Goal: Task Accomplishment & Management: Complete application form

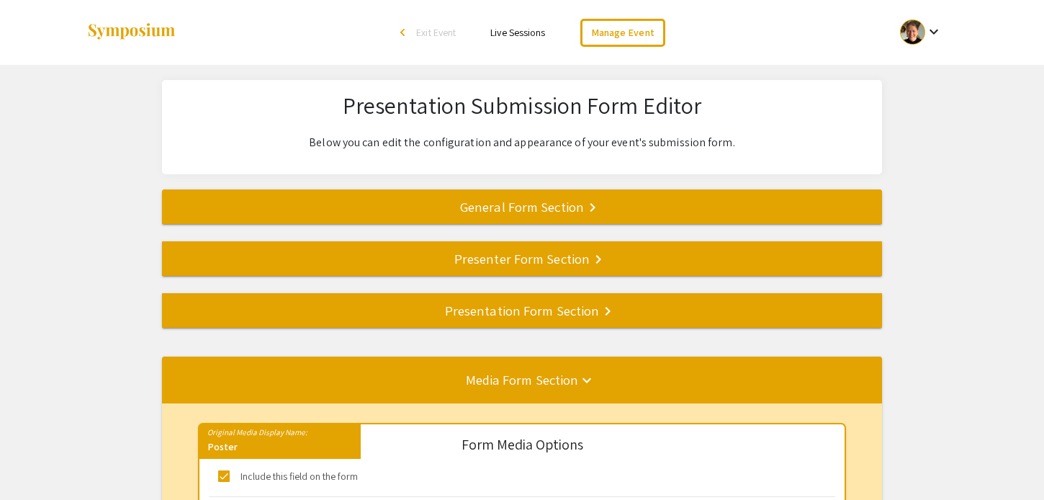
select select "8"
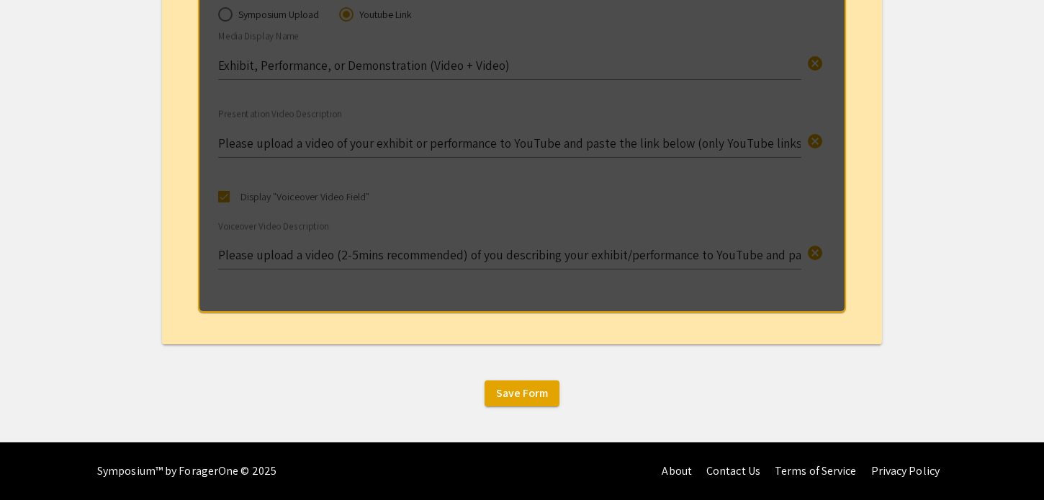
click at [313, 382] on div "Save Form" at bounding box center [522, 393] width 1044 height 26
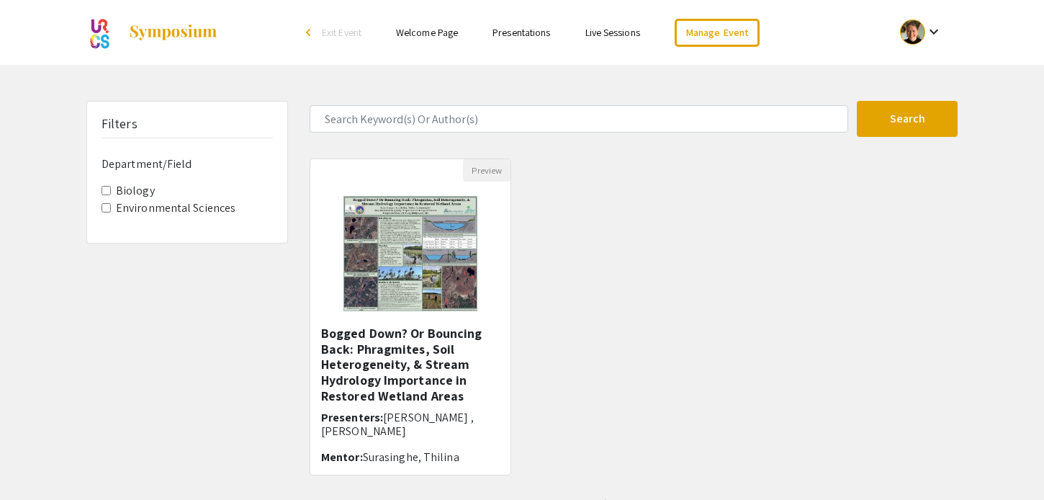
click at [515, 33] on link "Presentations" at bounding box center [521, 32] width 58 height 13
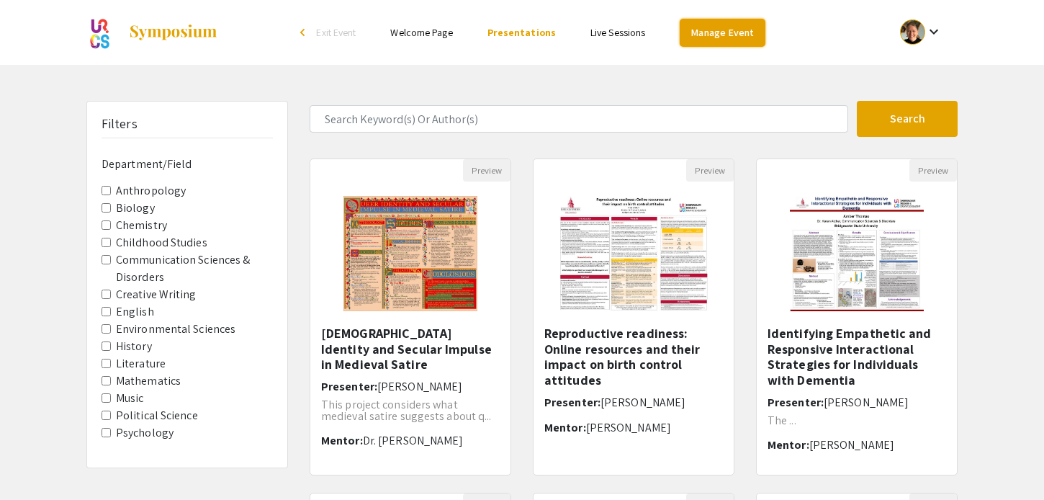
click at [716, 30] on link "Manage Event" at bounding box center [722, 33] width 85 height 28
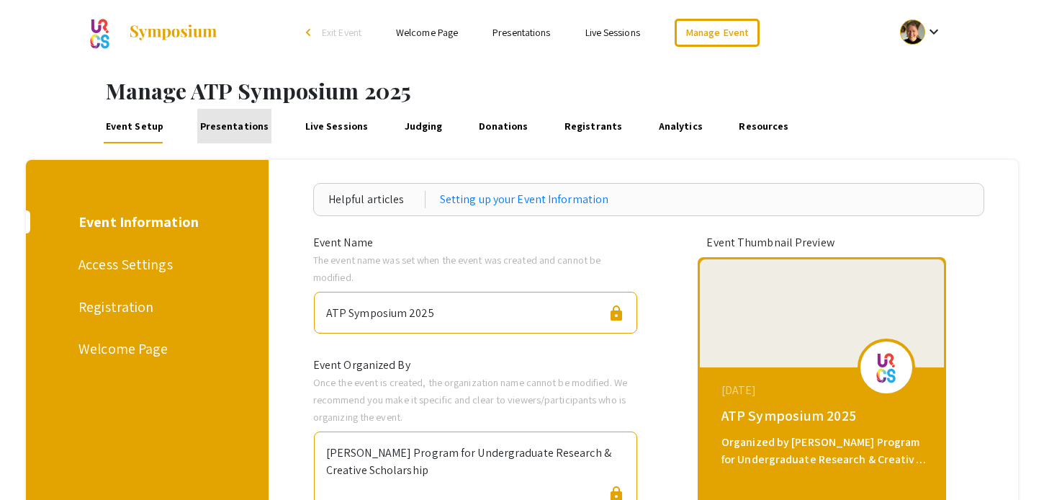
click at [247, 131] on link "Presentations" at bounding box center [234, 126] width 74 height 35
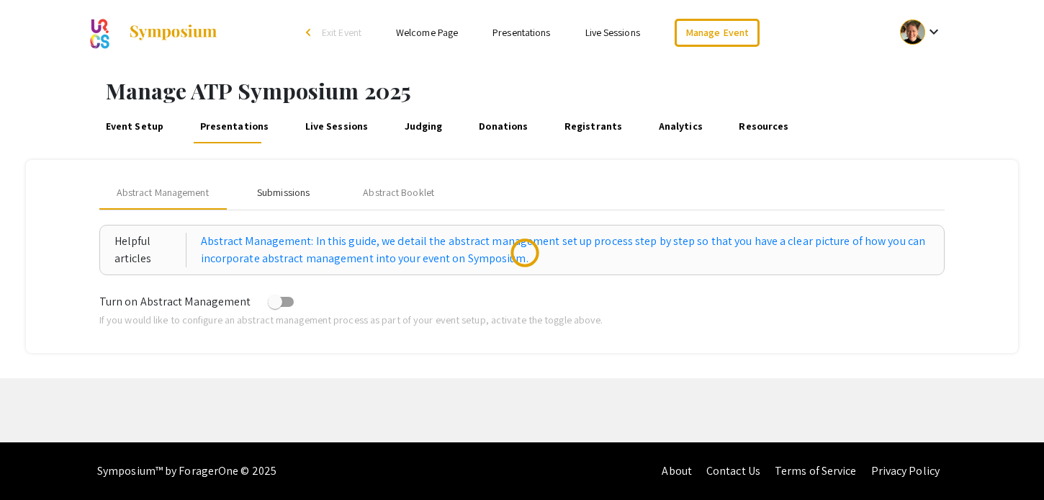
click at [286, 191] on div "Submissions" at bounding box center [283, 192] width 53 height 15
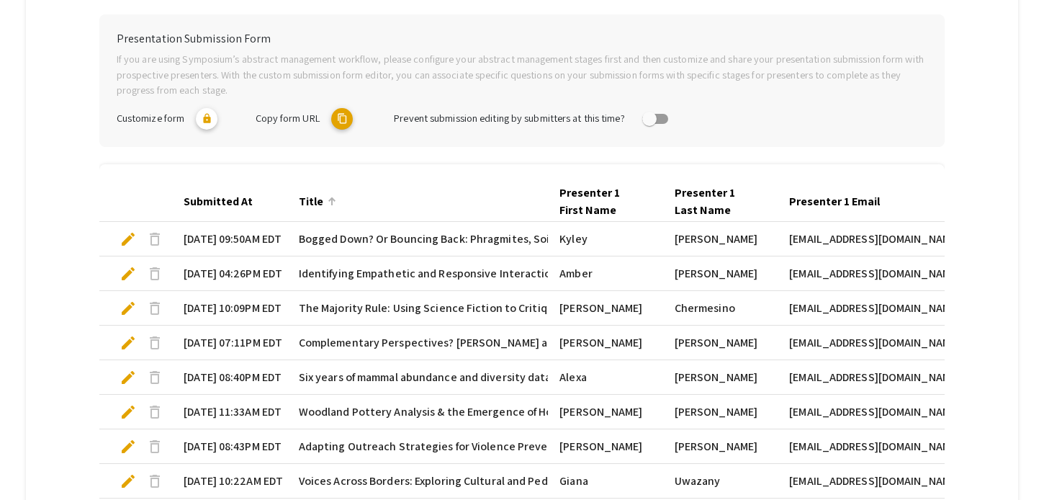
scroll to position [502, 0]
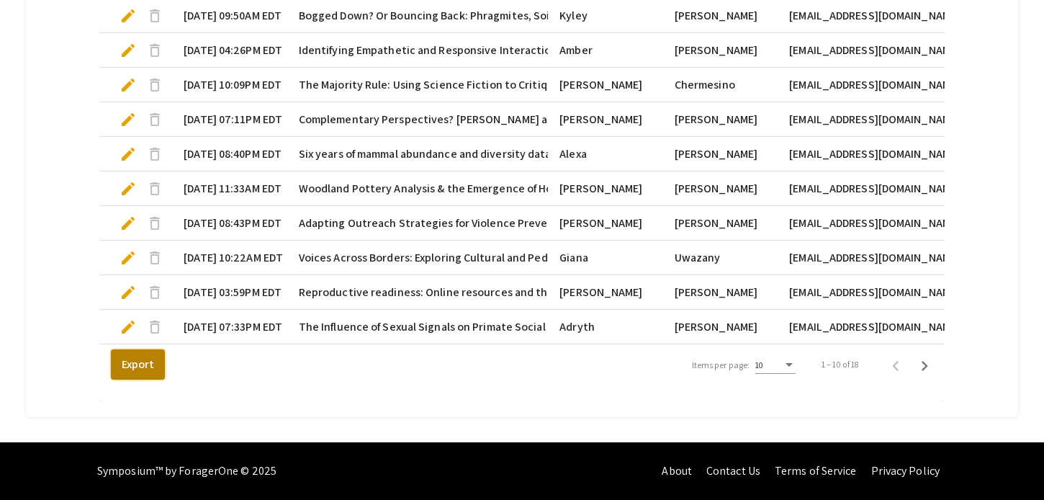
click at [141, 363] on button "Export" at bounding box center [138, 364] width 54 height 30
click at [218, 327] on mat-cell "10/06/25, 07:33PM EDT" at bounding box center [229, 327] width 115 height 35
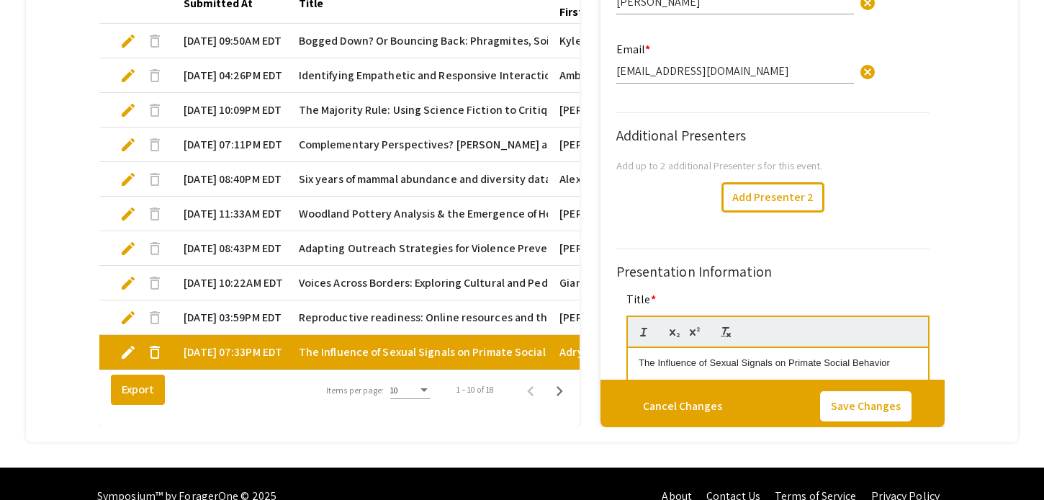
type input "1"
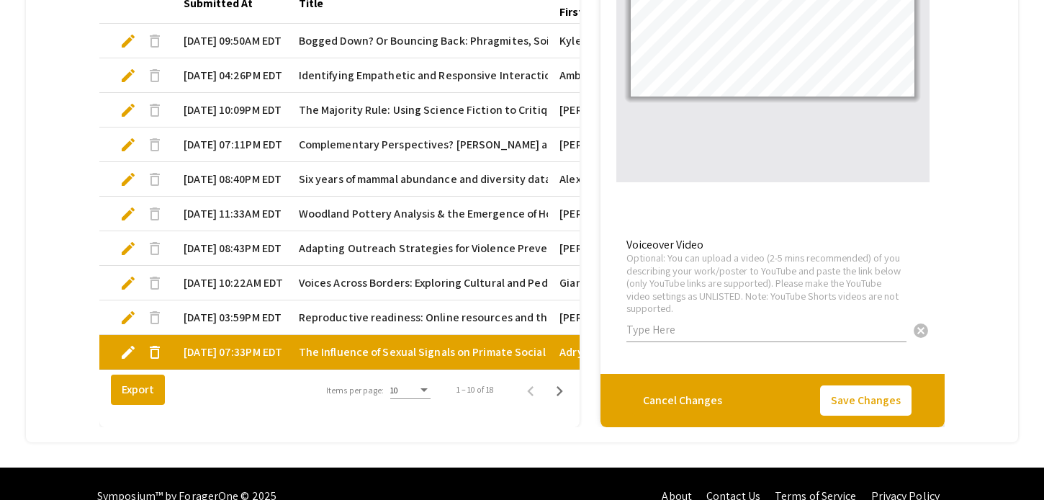
scroll to position [527, 0]
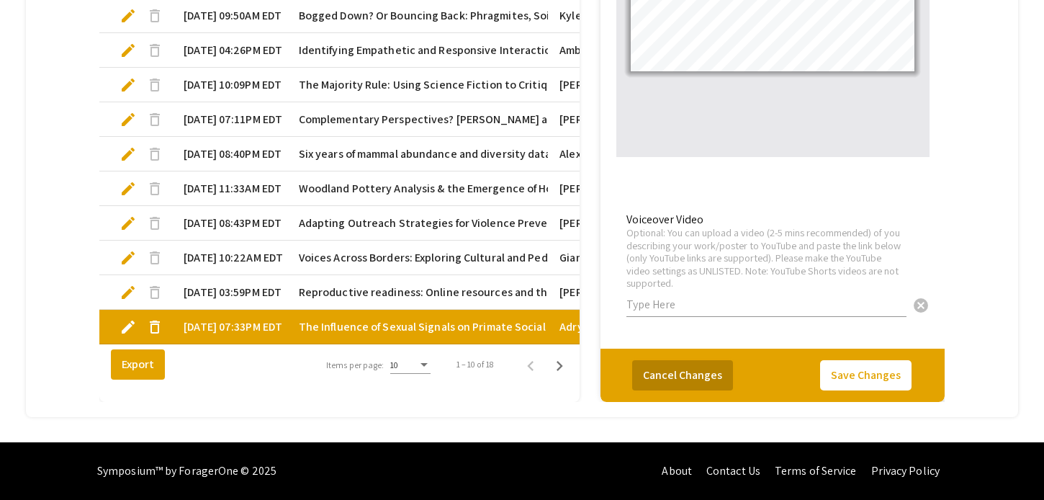
click at [688, 373] on button "Cancel Changes" at bounding box center [682, 375] width 101 height 30
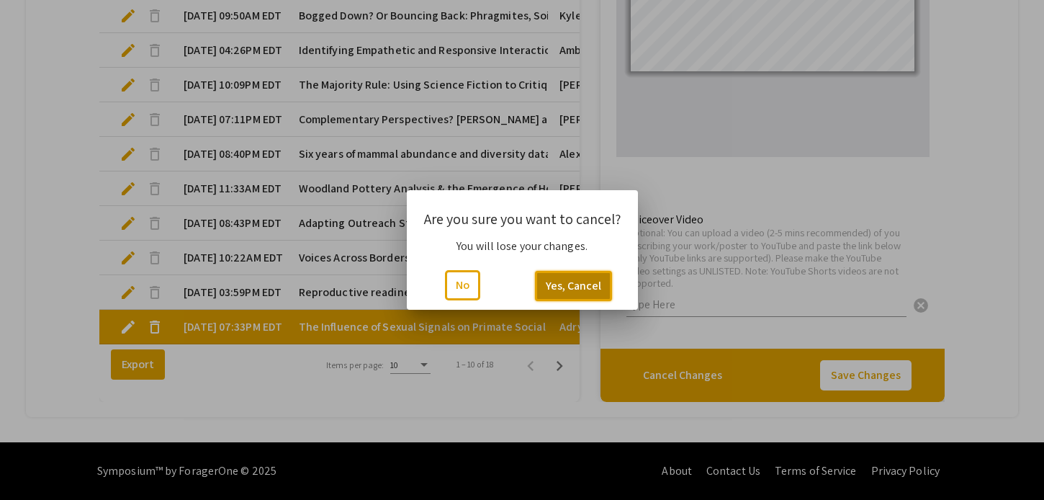
click at [541, 287] on button "Yes, Cancel" at bounding box center [573, 286] width 77 height 30
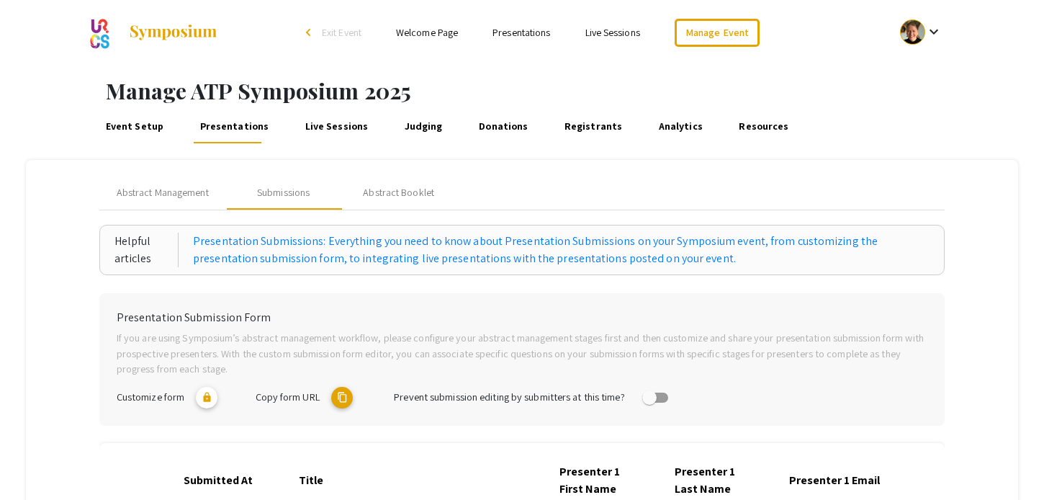
scroll to position [502, 0]
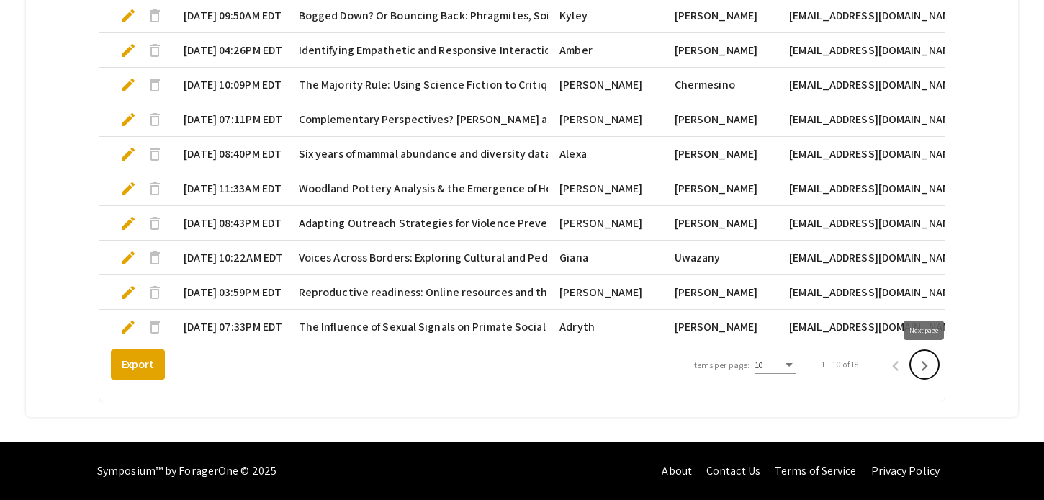
click at [929, 365] on icon "Next page" at bounding box center [924, 366] width 20 height 20
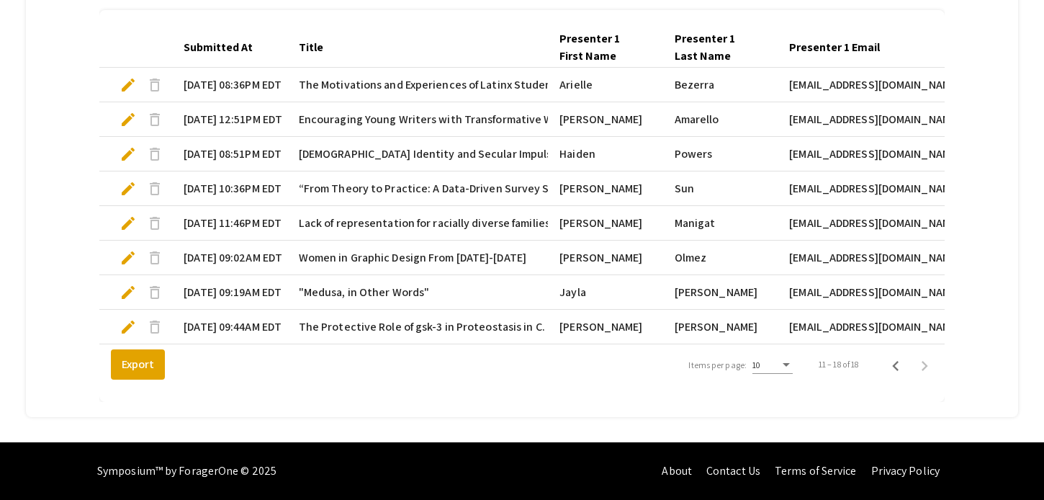
scroll to position [0, 0]
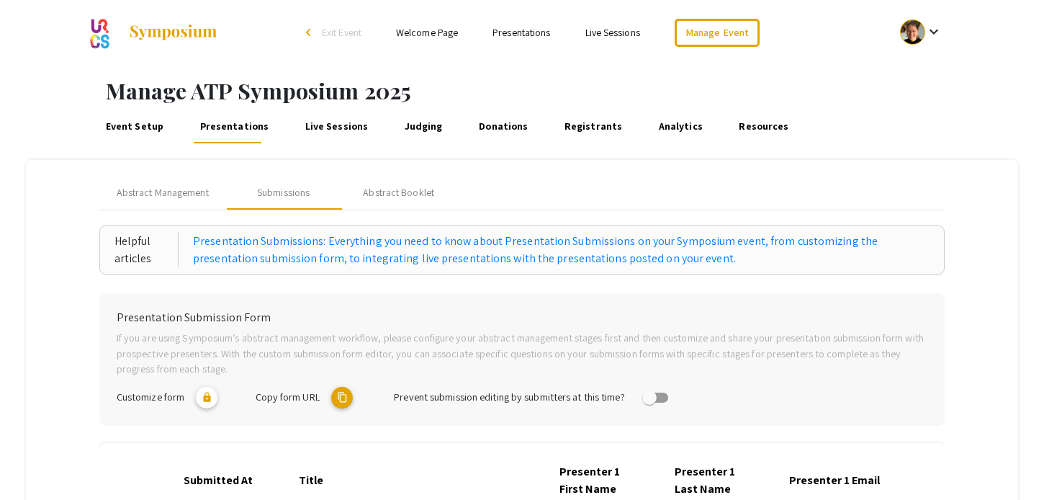
click at [737, 127] on link "Resources" at bounding box center [764, 126] width 55 height 35
click at [691, 37] on link "Manage Event" at bounding box center [717, 33] width 85 height 28
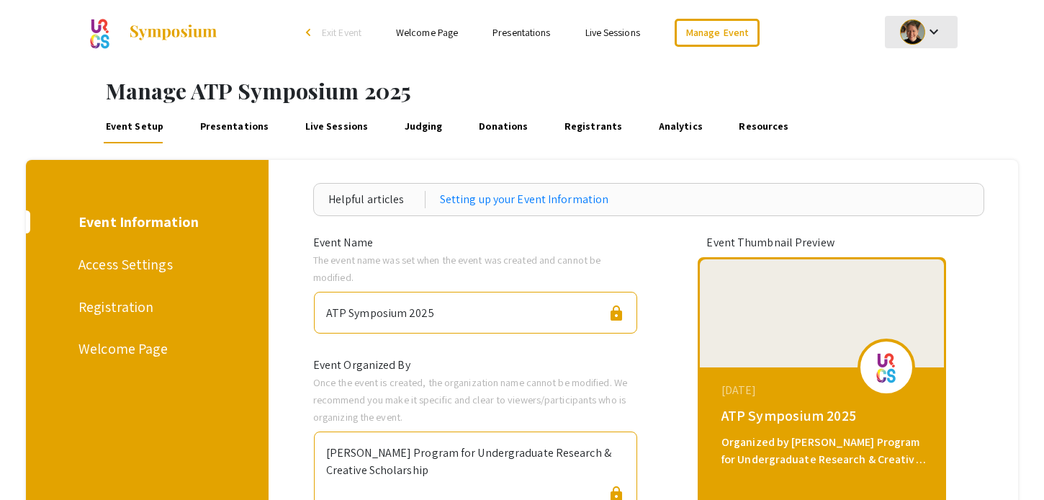
click at [922, 38] on div at bounding box center [912, 31] width 25 height 25
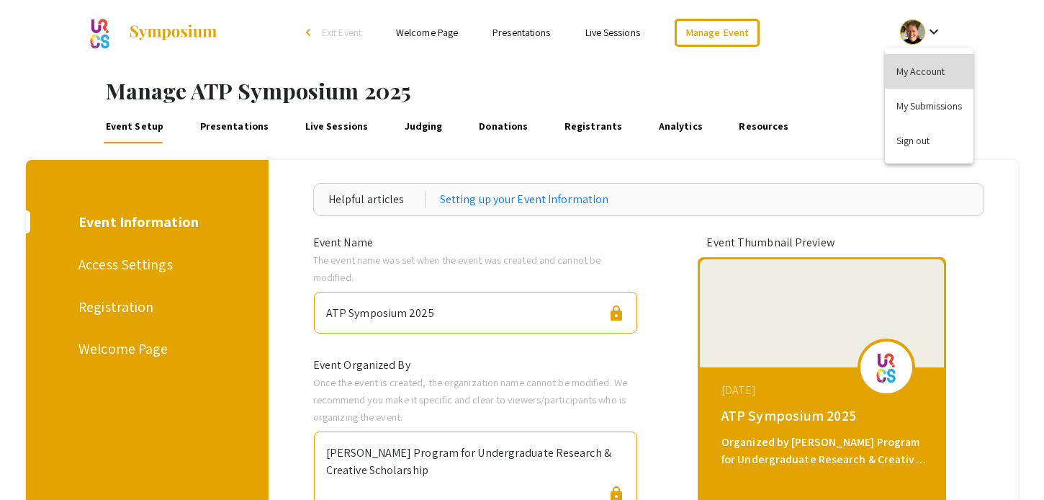
click at [921, 75] on button "My Account" at bounding box center [929, 71] width 89 height 35
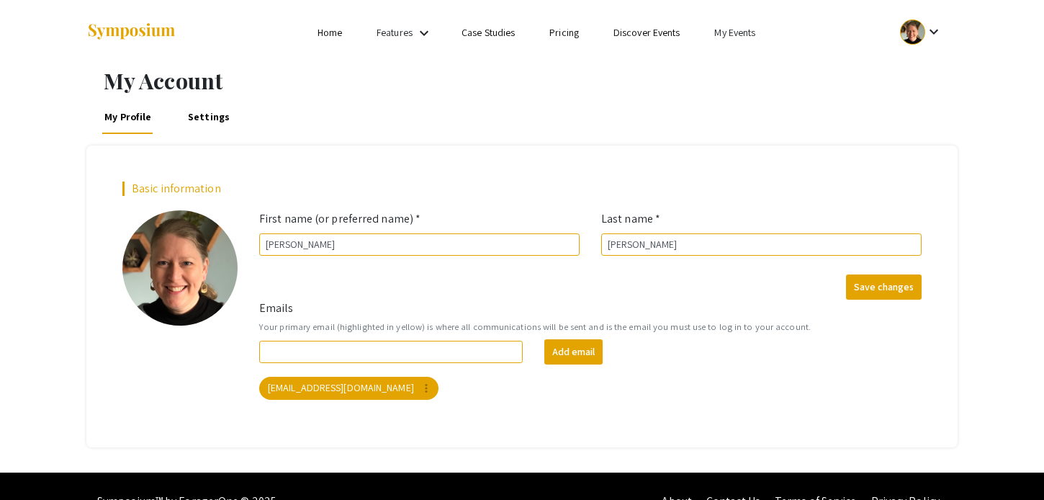
click at [751, 35] on link "My Events" at bounding box center [734, 32] width 41 height 13
click at [752, 67] on button "Events I've organized" at bounding box center [758, 64] width 123 height 35
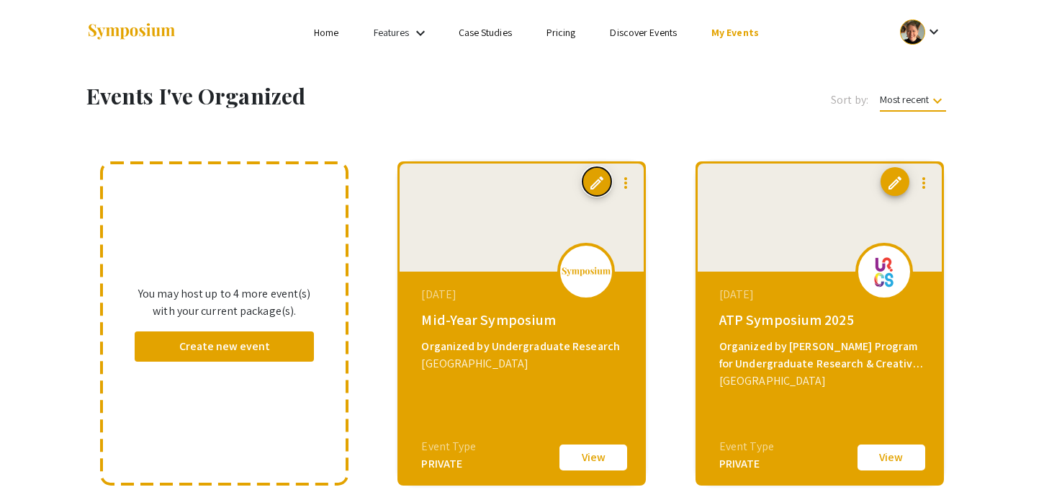
click at [600, 183] on span "edit" at bounding box center [596, 182] width 17 height 17
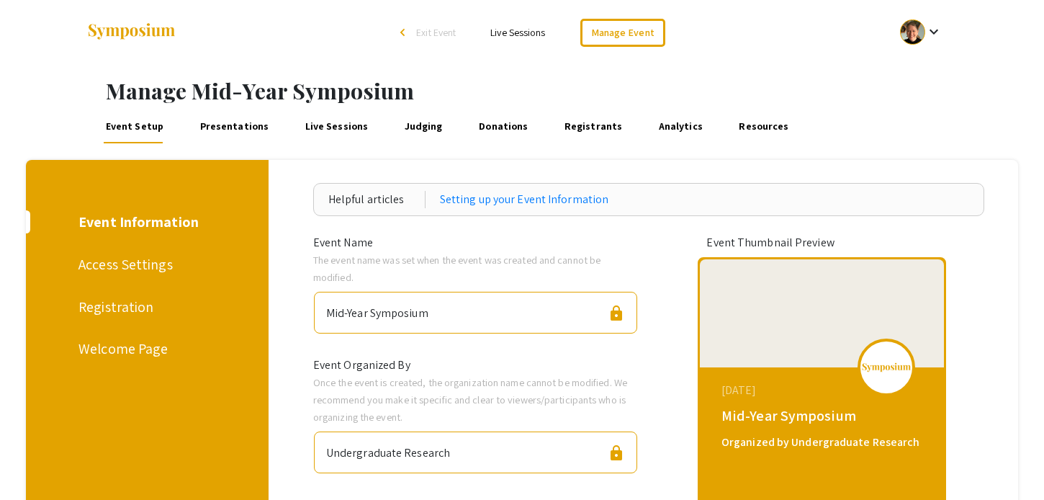
click at [136, 306] on div "Registration" at bounding box center [144, 307] width 133 height 22
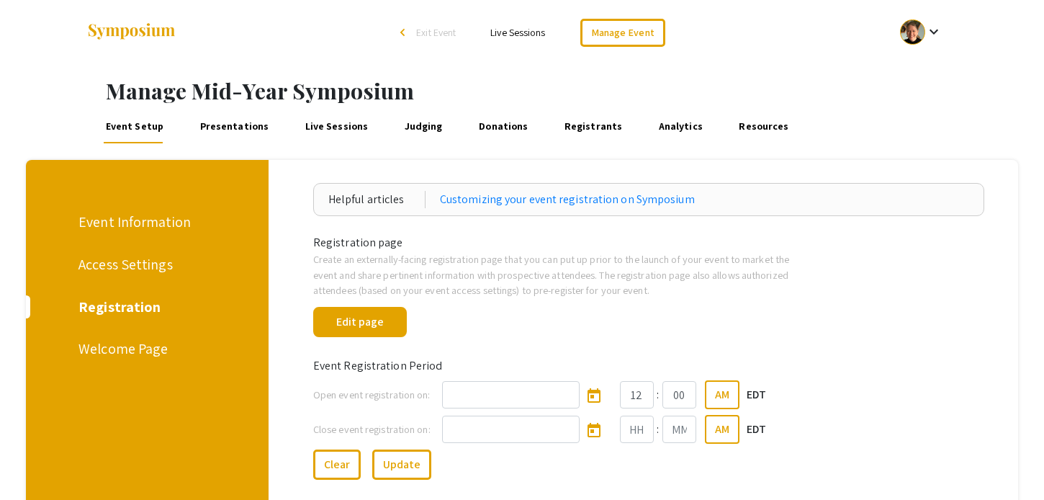
click at [143, 350] on div "Welcome Page" at bounding box center [144, 349] width 133 height 22
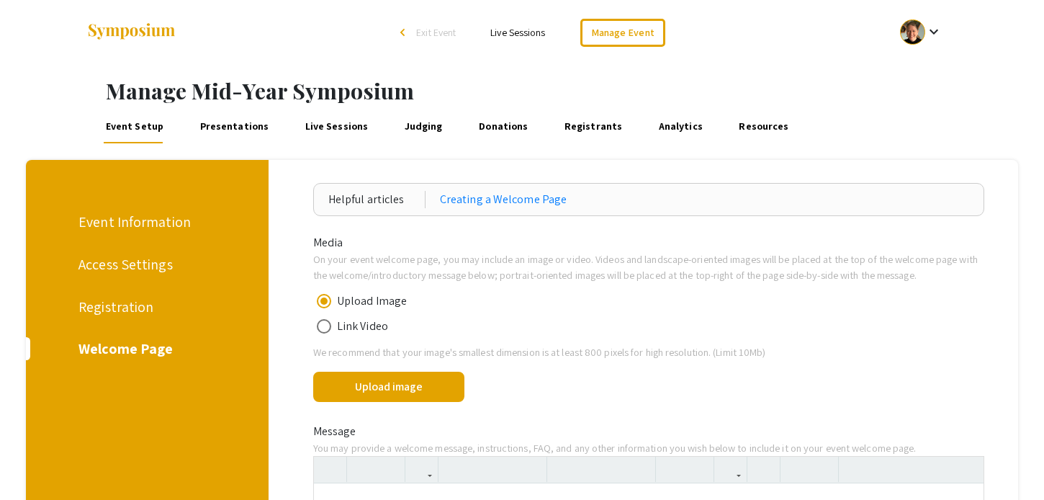
click at [251, 129] on link "Presentations" at bounding box center [234, 126] width 74 height 35
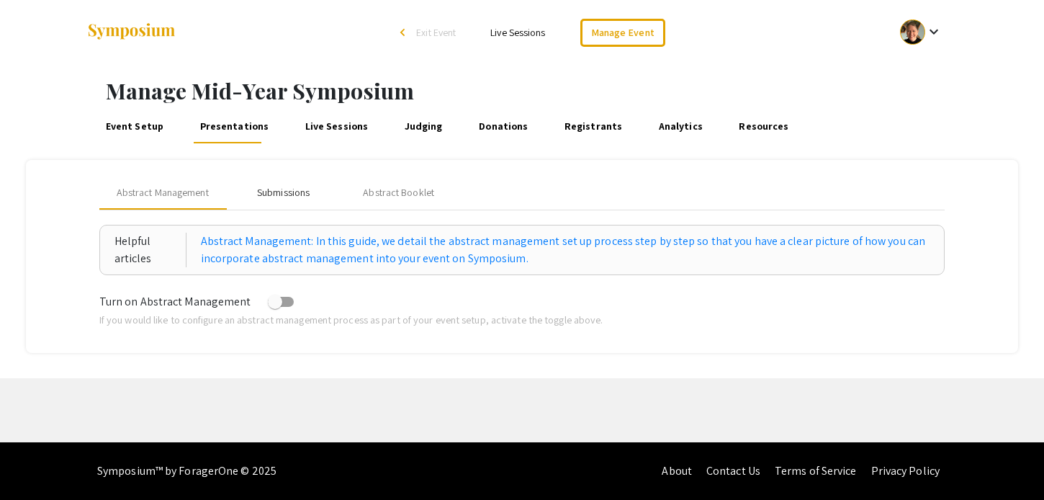
click at [304, 192] on div "Submissions" at bounding box center [283, 192] width 53 height 15
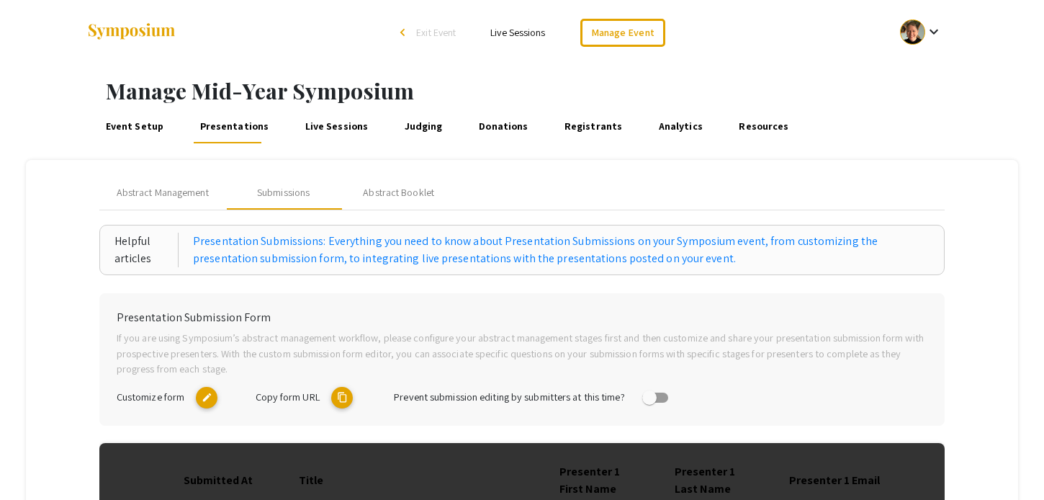
click at [205, 400] on mat-icon "edit" at bounding box center [207, 398] width 22 height 22
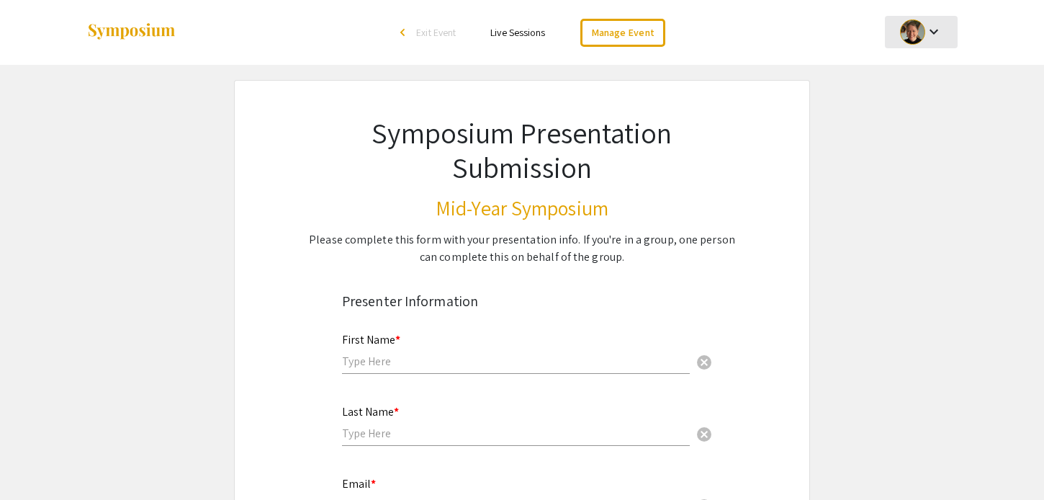
click at [932, 30] on mat-icon "keyboard_arrow_down" at bounding box center [933, 31] width 17 height 17
click at [929, 105] on button "My Submissions" at bounding box center [929, 106] width 89 height 35
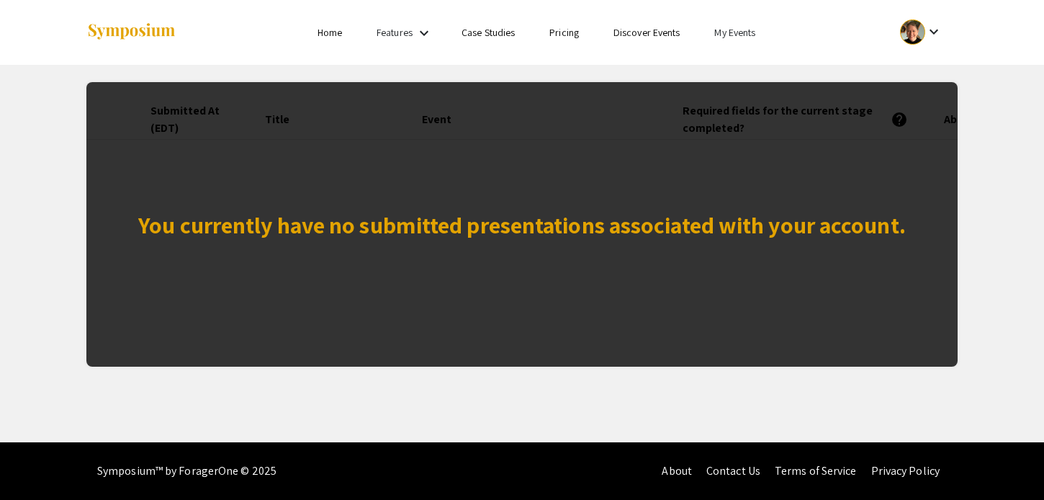
click at [935, 38] on mat-icon "keyboard_arrow_down" at bounding box center [933, 31] width 17 height 17
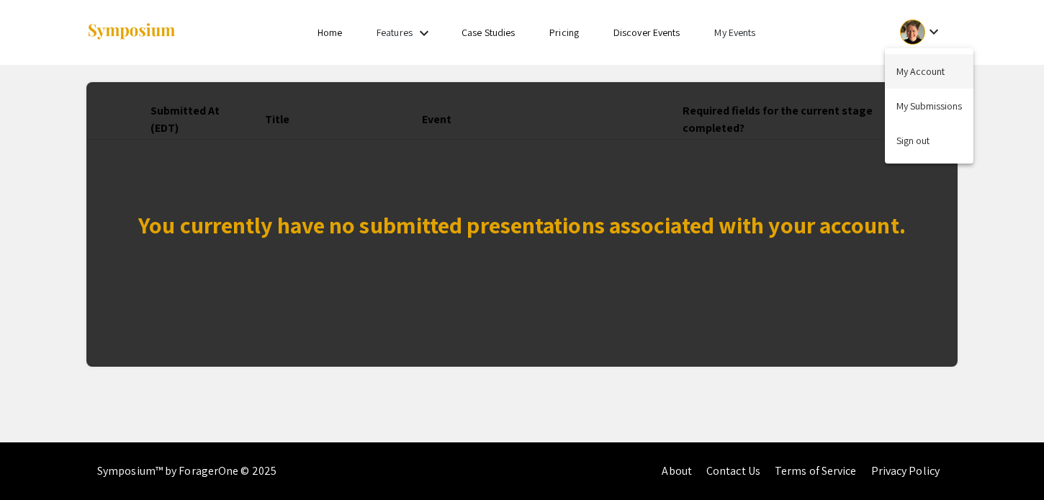
click at [931, 73] on button "My Account" at bounding box center [929, 71] width 89 height 35
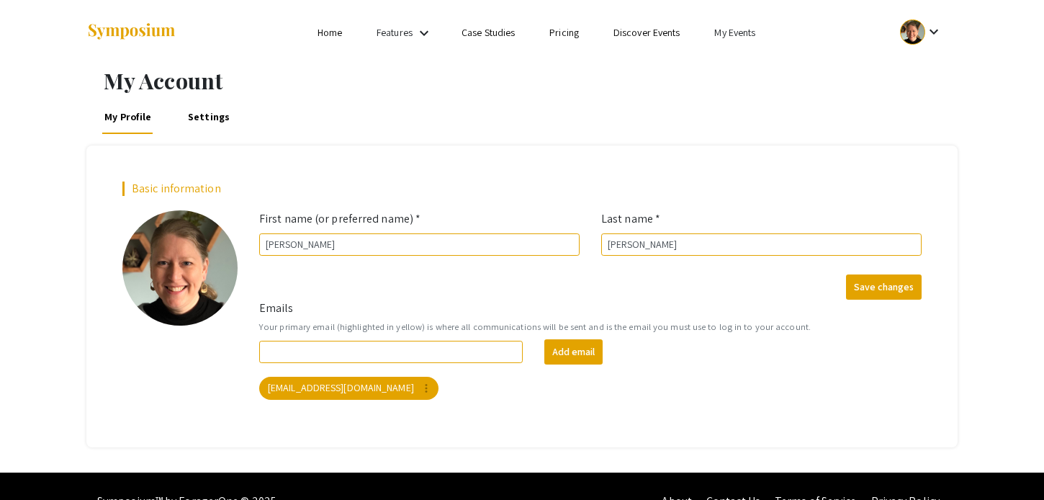
click at [940, 31] on mat-icon "keyboard_arrow_down" at bounding box center [933, 31] width 17 height 17
click at [940, 73] on button "My Account" at bounding box center [929, 71] width 89 height 35
click at [732, 32] on link "My Events" at bounding box center [734, 32] width 41 height 13
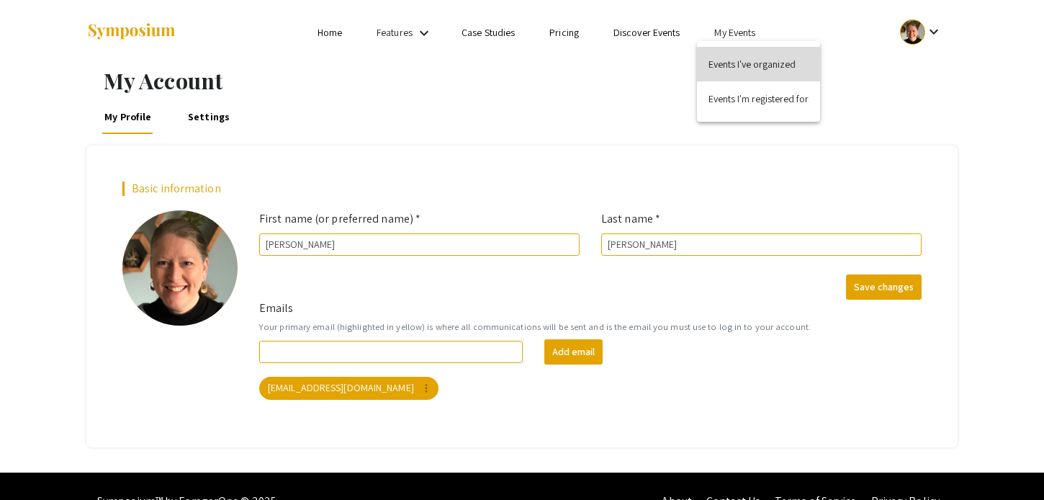
click at [738, 68] on button "Events I've organized" at bounding box center [758, 64] width 123 height 35
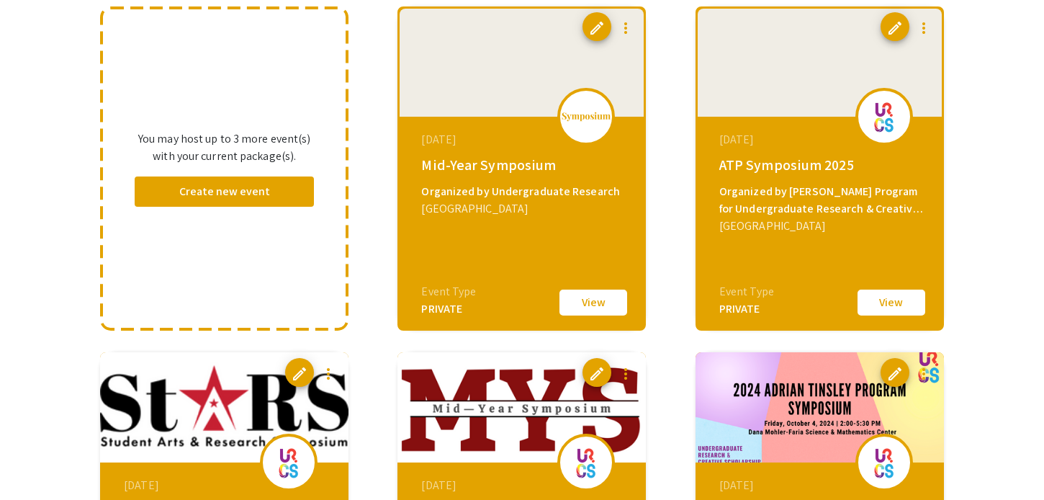
scroll to position [312, 0]
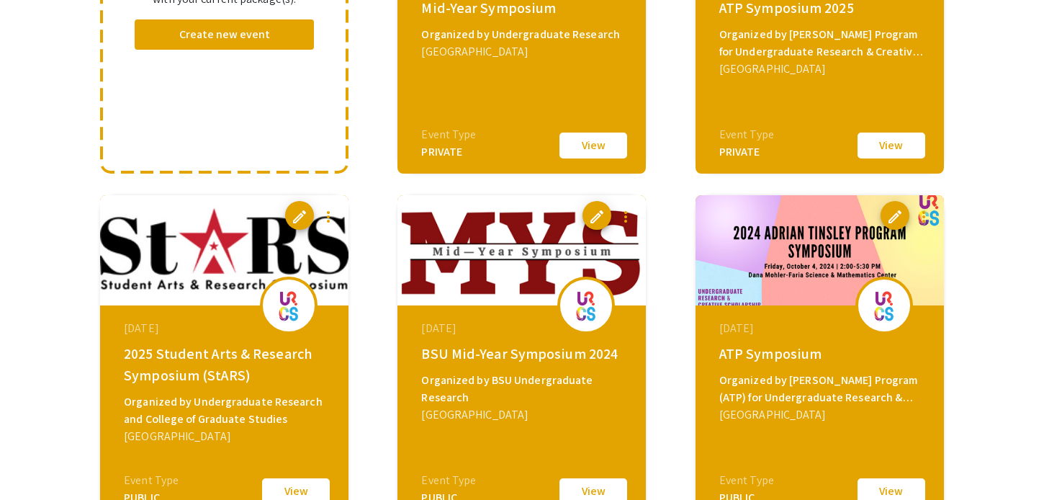
click at [521, 261] on img at bounding box center [521, 250] width 248 height 110
click at [601, 488] on button "View" at bounding box center [593, 491] width 72 height 30
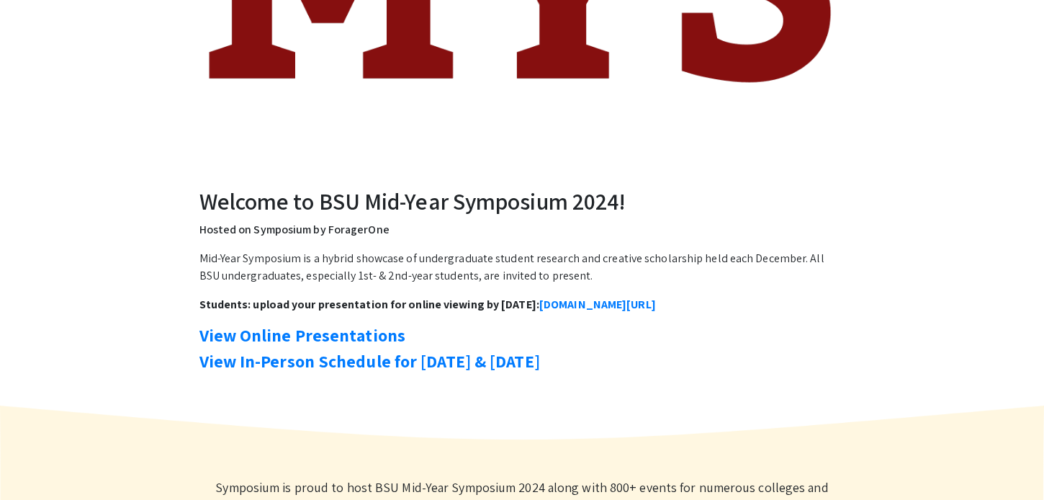
scroll to position [314, 0]
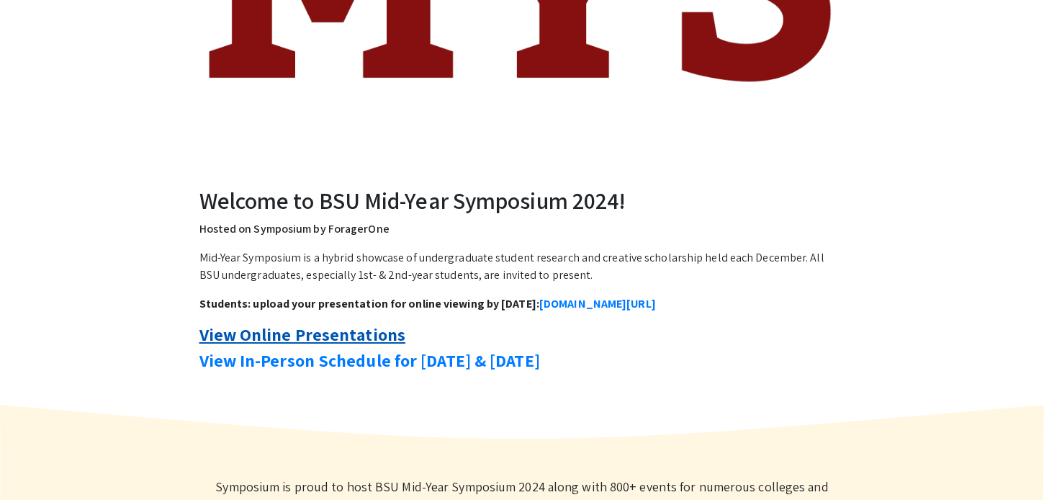
click at [310, 332] on link "View Online Presentations" at bounding box center [302, 334] width 207 height 23
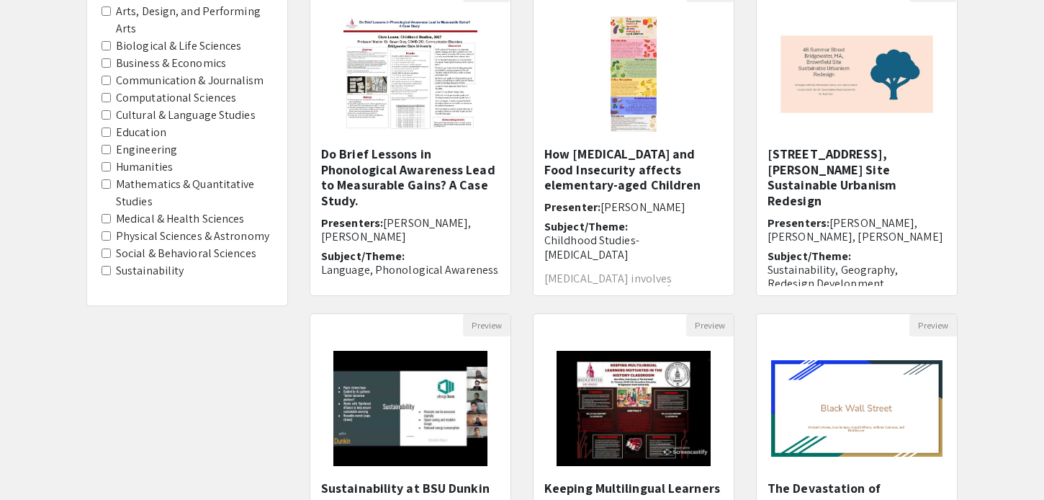
scroll to position [58, 0]
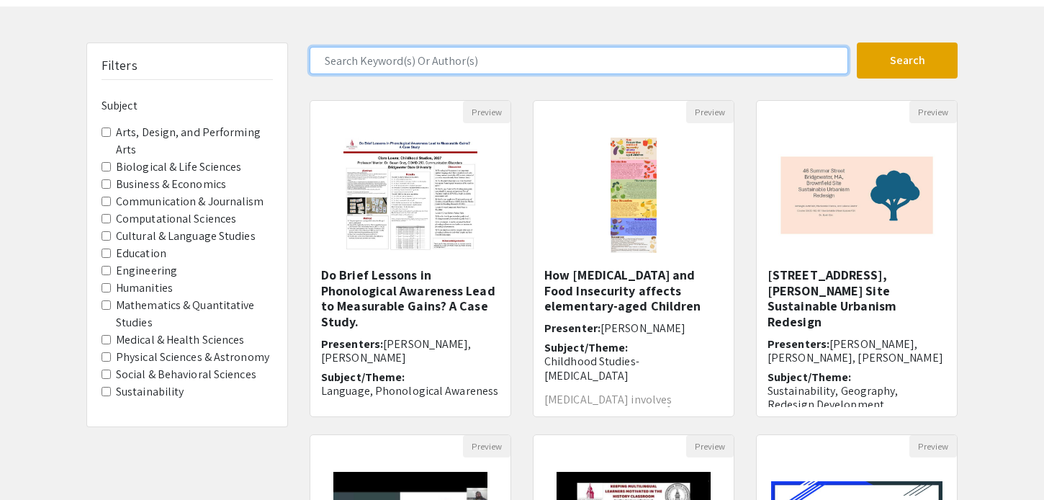
click at [401, 60] on input "Search Keyword(s) Or Author(s)" at bounding box center [579, 60] width 539 height 27
type input "Gray"
click at [857, 42] on button "Search" at bounding box center [907, 60] width 101 height 36
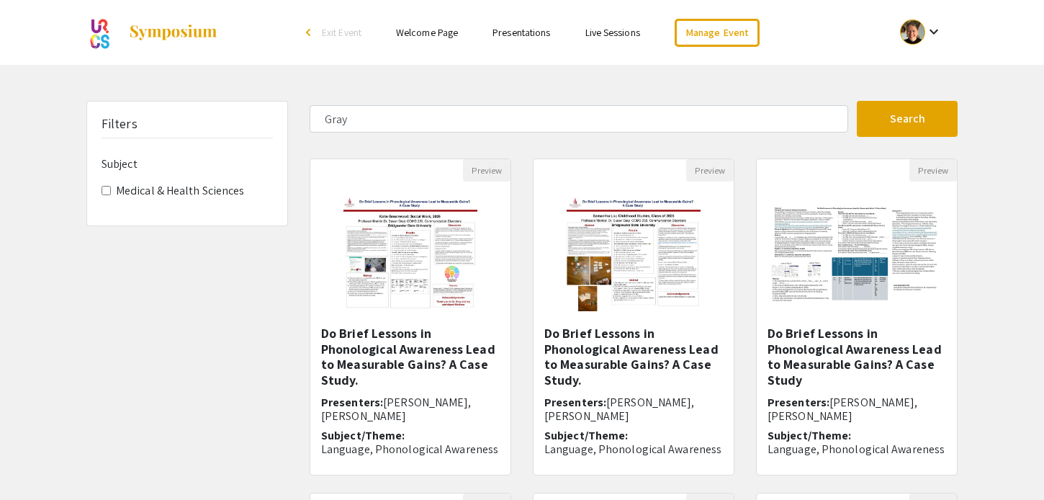
click at [457, 347] on h5 "Do Brief Lessons in Phonological Awareness Lead to Measurable Gains? A Case Stu…" at bounding box center [410, 356] width 179 height 62
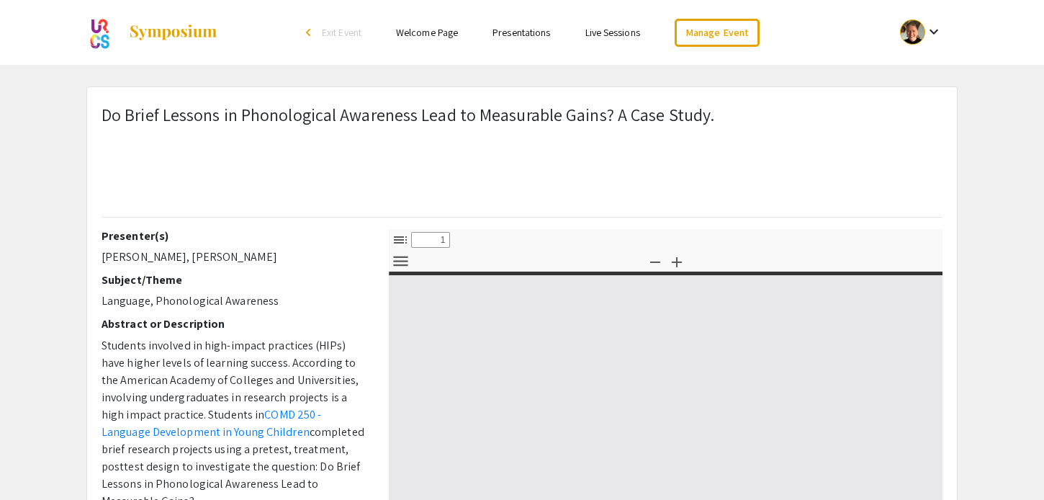
select select "custom"
type input "0"
select select "custom"
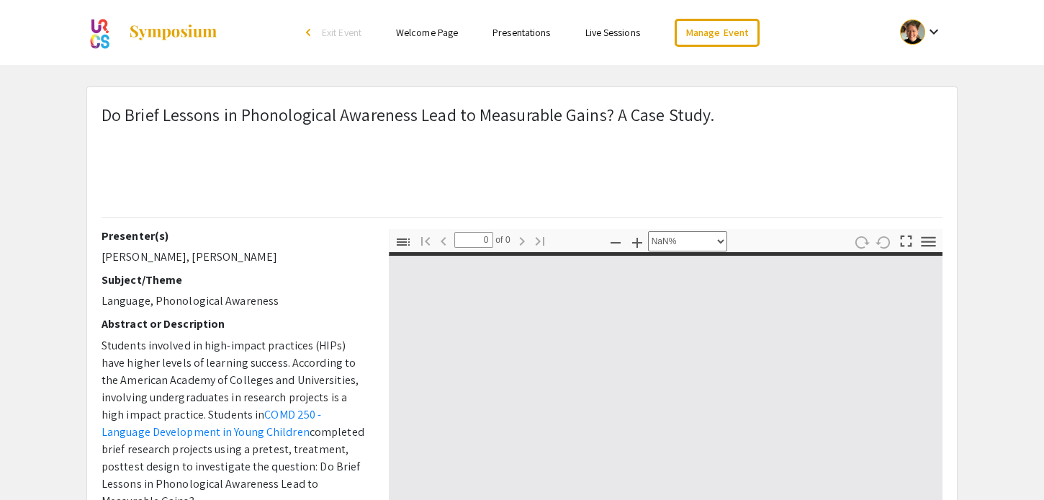
type input "1"
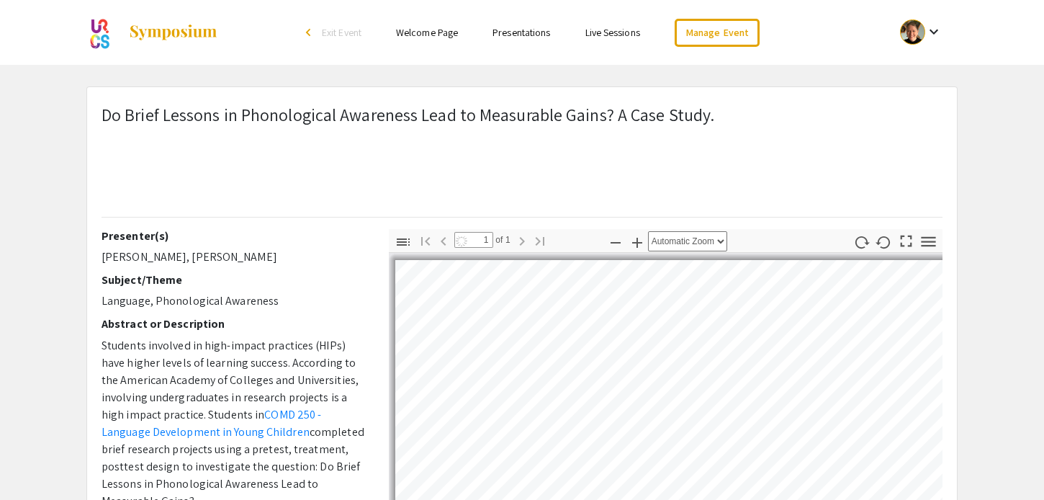
select select "auto"
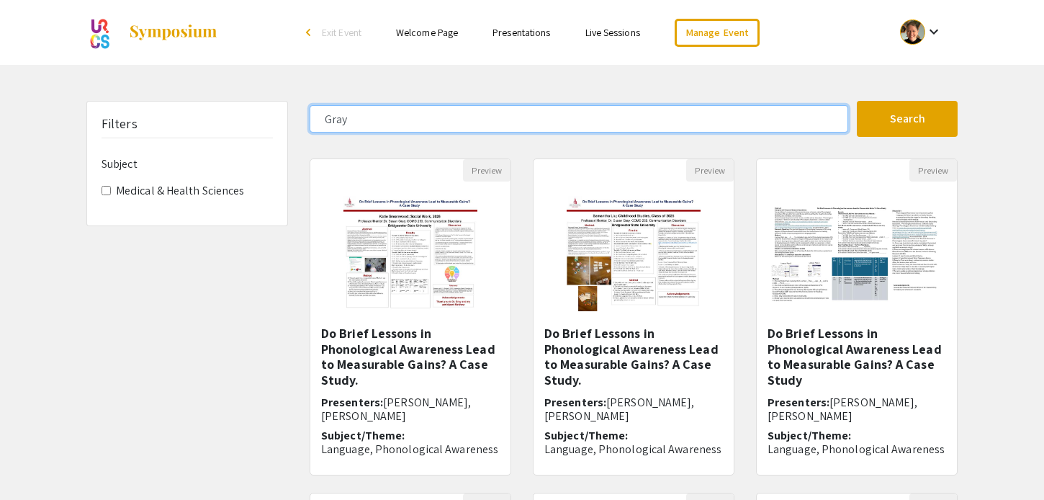
drag, startPoint x: 372, startPoint y: 122, endPoint x: 329, endPoint y: 112, distance: 43.7
click at [331, 112] on input "Gray" at bounding box center [579, 118] width 539 height 27
drag, startPoint x: 354, startPoint y: 120, endPoint x: 315, endPoint y: 113, distance: 39.5
click at [315, 113] on input "Gray" at bounding box center [579, 118] width 539 height 27
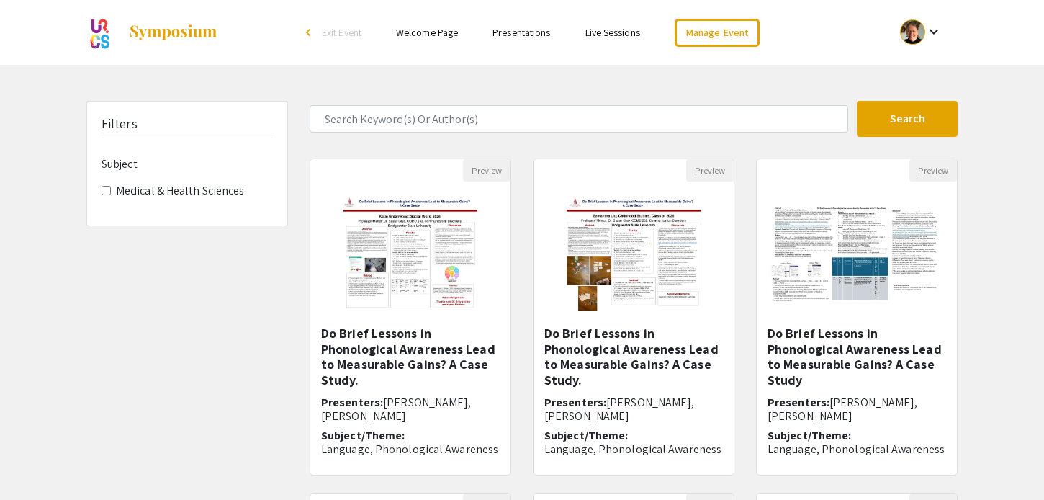
click at [544, 30] on link "Presentations" at bounding box center [521, 32] width 58 height 13
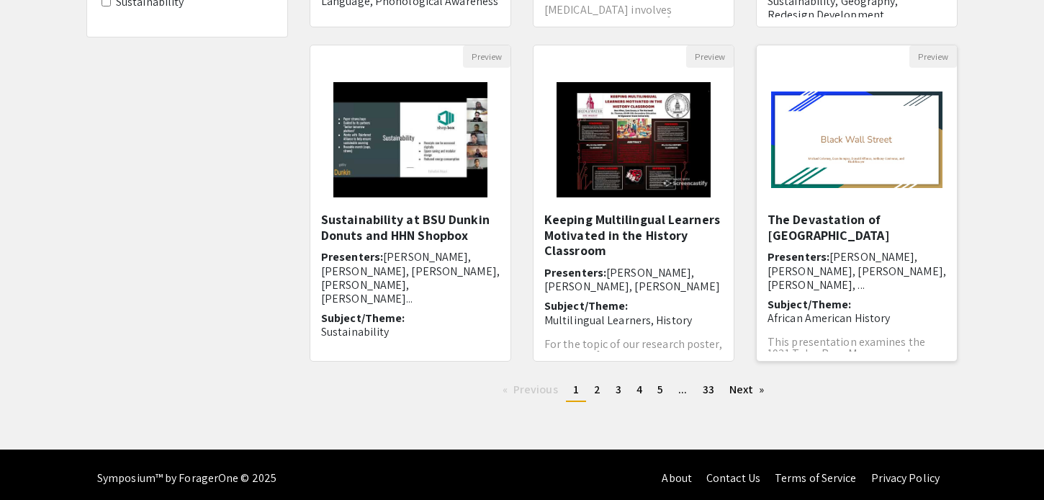
scroll to position [455, 0]
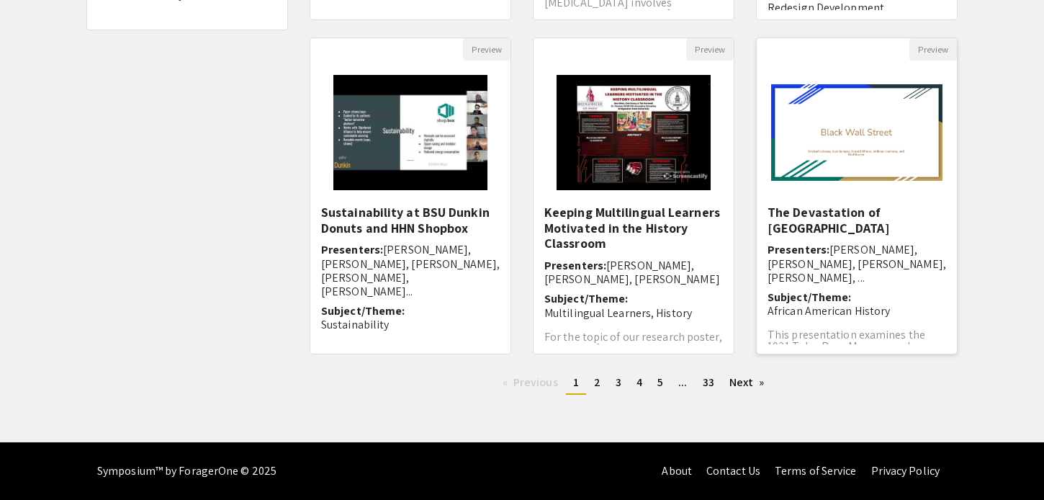
click at [841, 217] on h5 "The Devastation of Black Wall Street" at bounding box center [857, 219] width 179 height 31
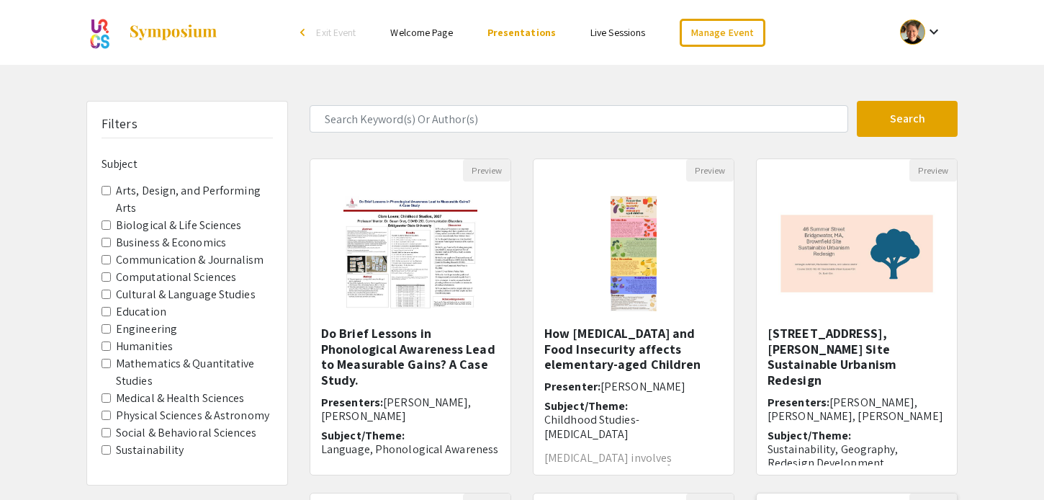
select select "custom"
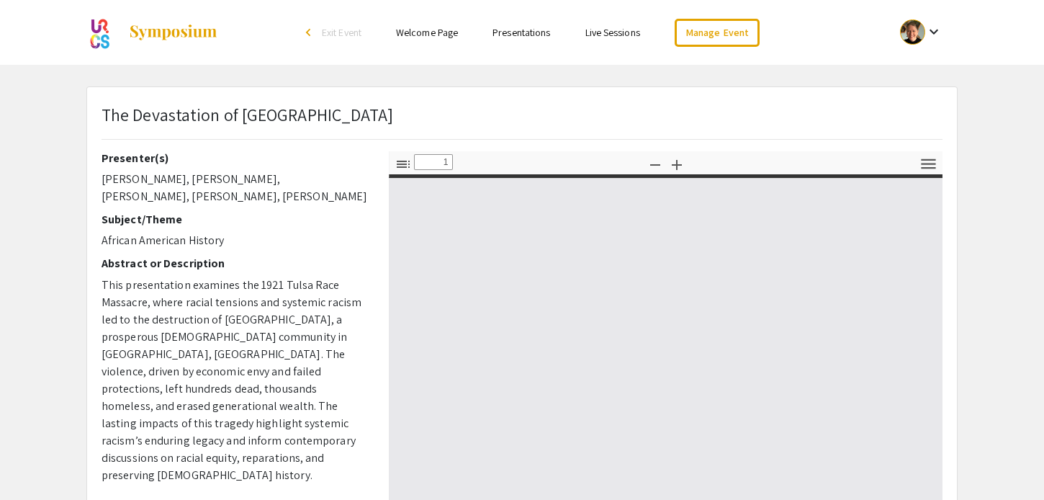
type input "0"
select select "auto"
type input "1"
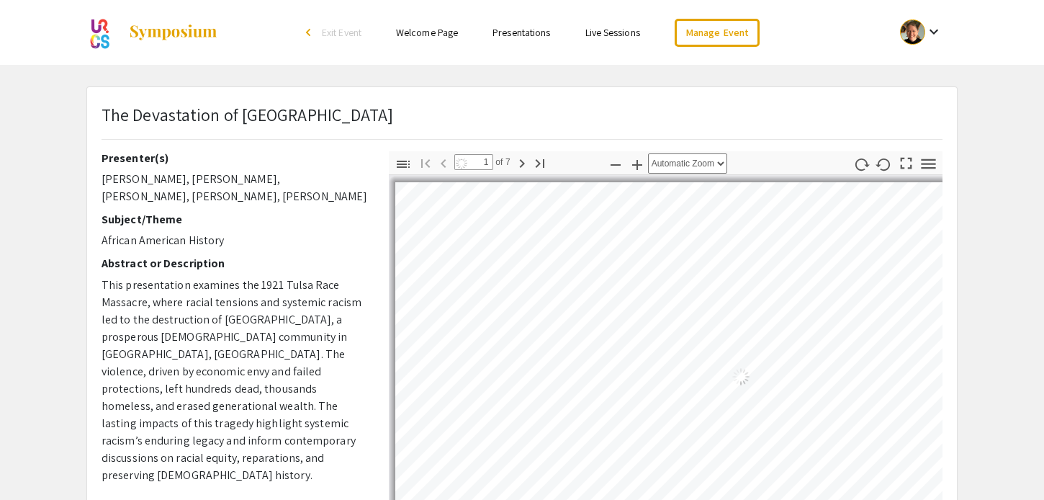
select select "auto"
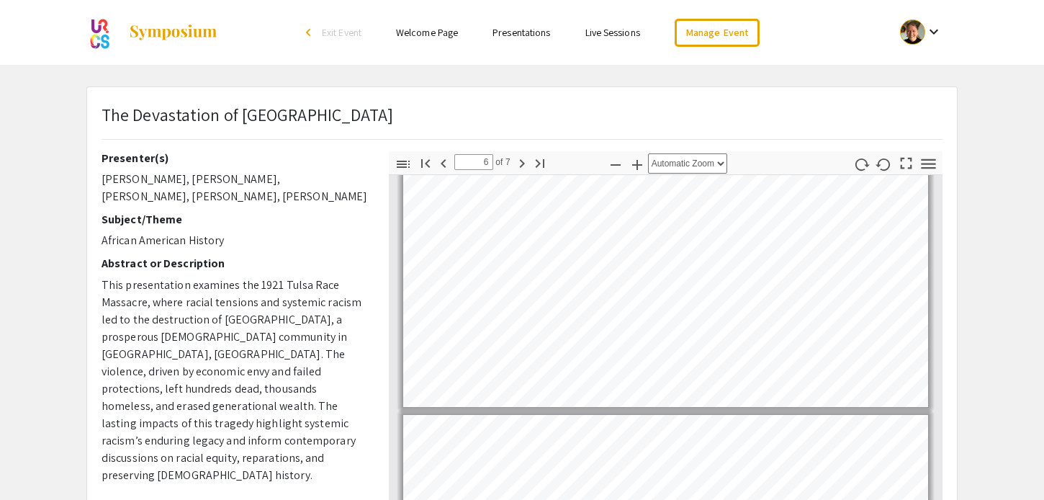
type input "7"
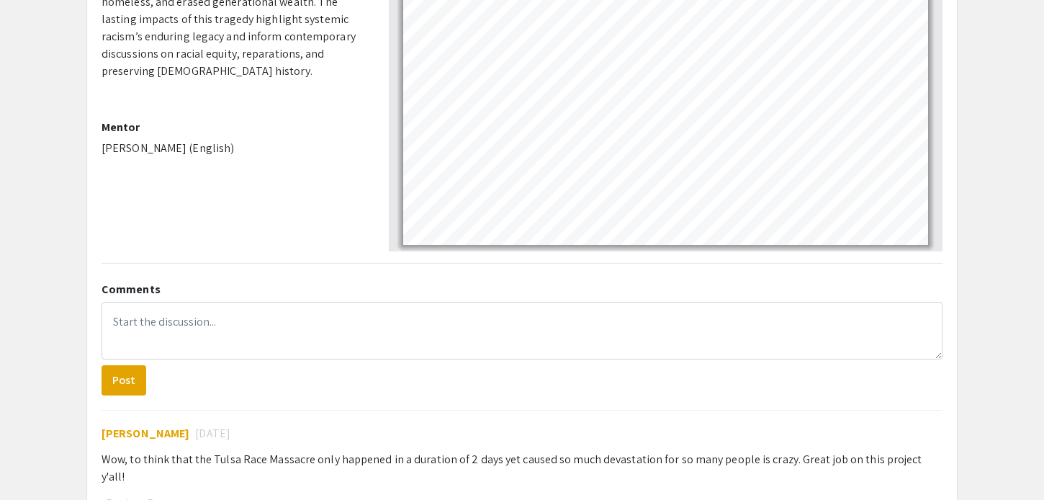
scroll to position [414, 0]
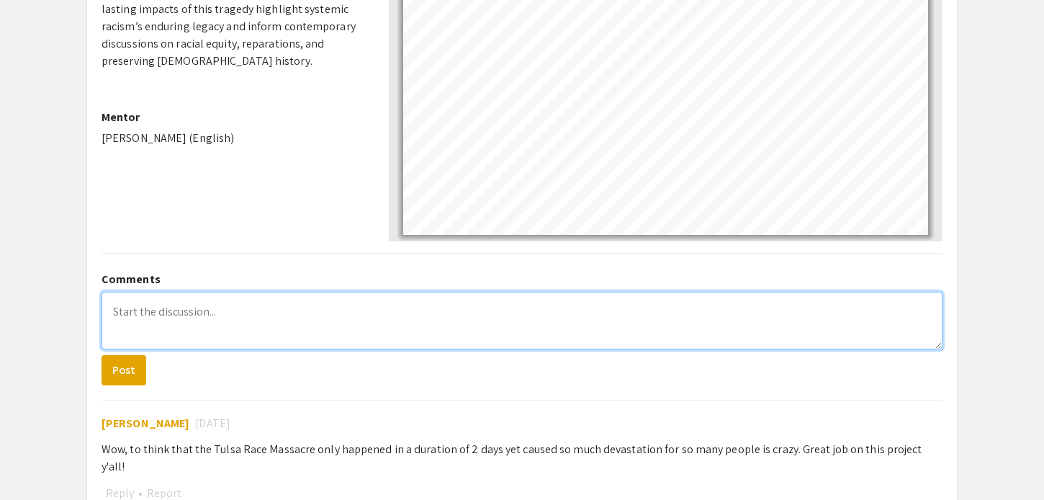
click at [158, 315] on textarea at bounding box center [522, 321] width 841 height 58
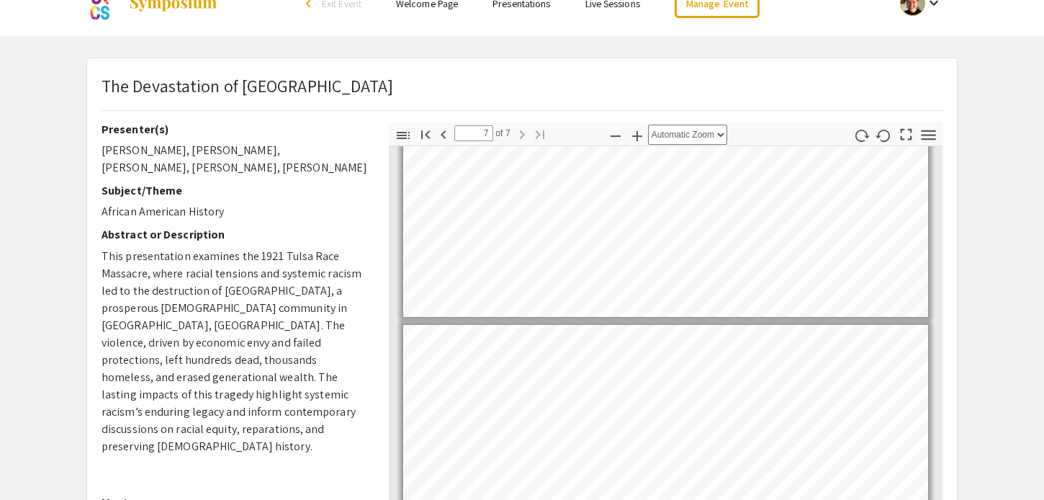
scroll to position [0, 0]
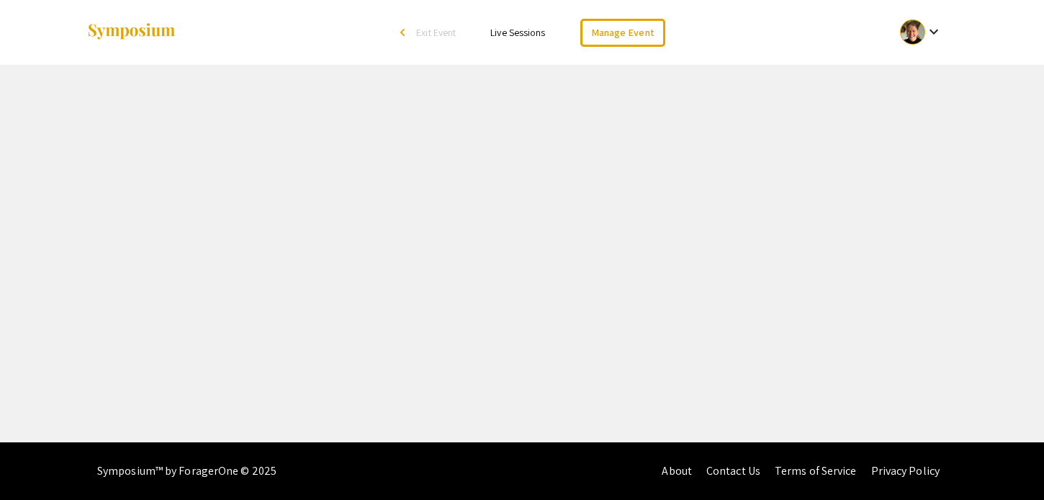
select select "8"
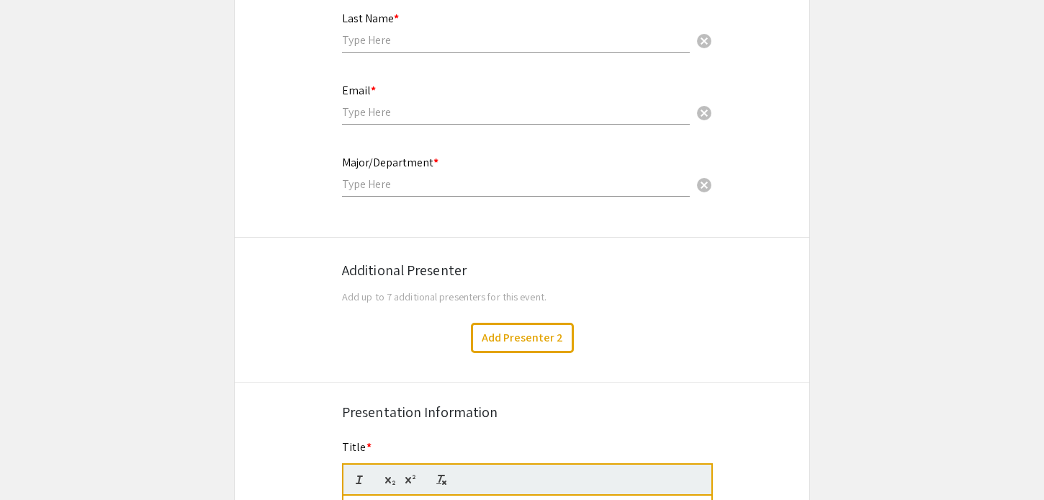
scroll to position [415, 0]
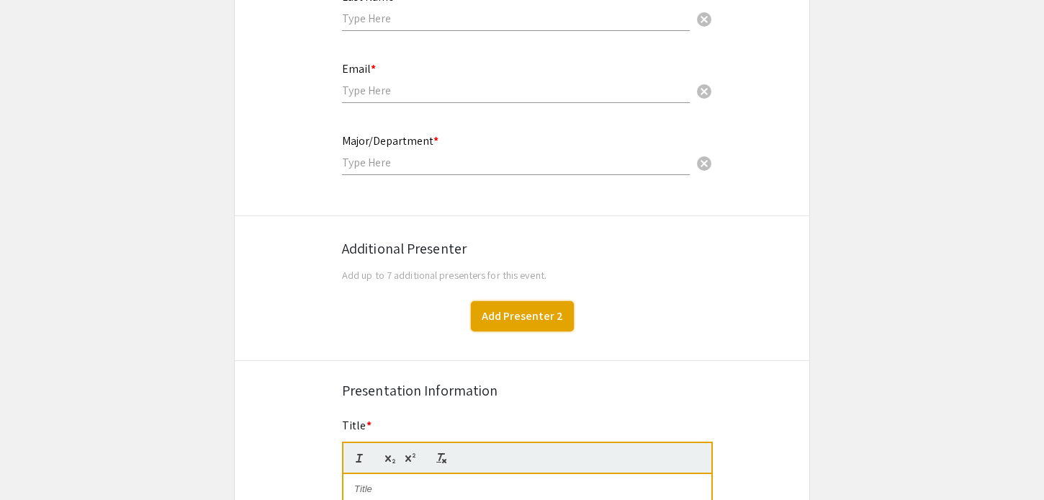
click at [509, 325] on button "Add Presenter 2" at bounding box center [522, 316] width 103 height 30
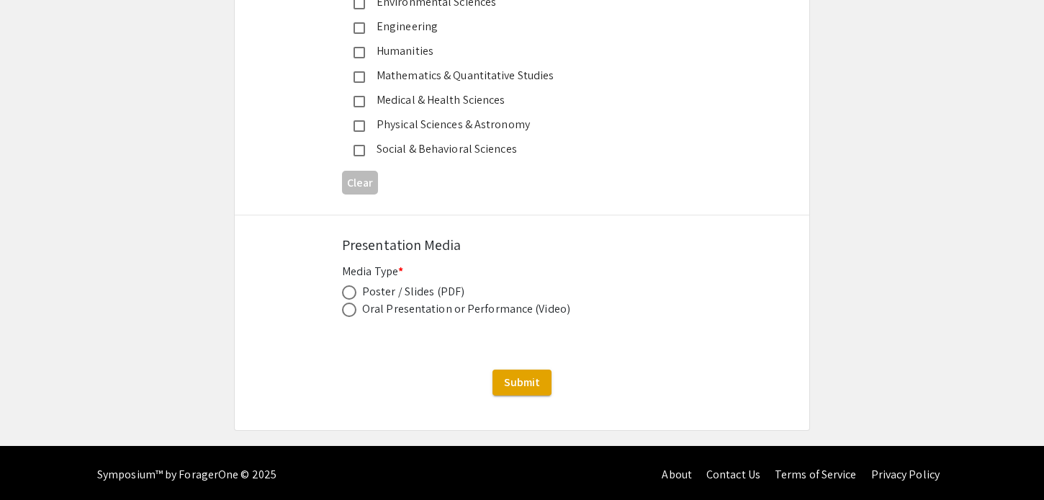
scroll to position [2154, 0]
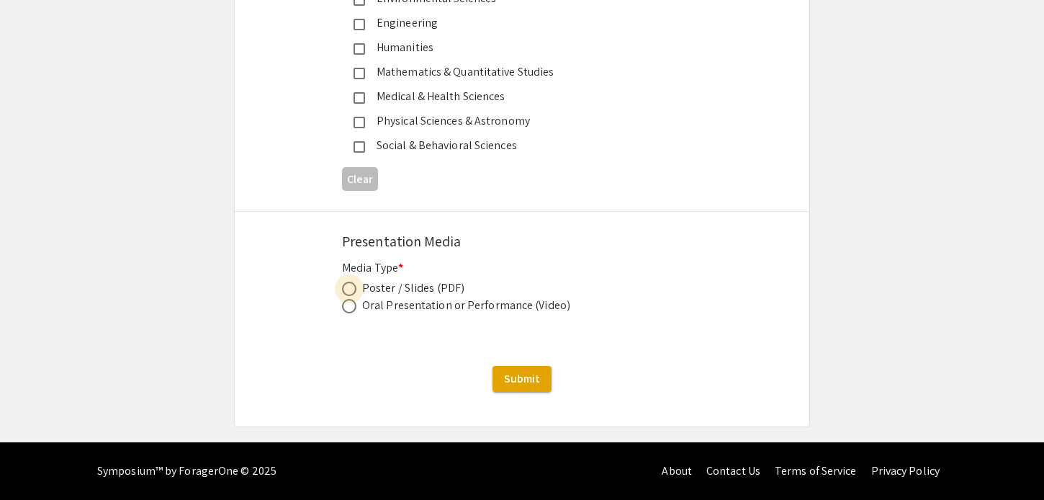
click at [348, 292] on span at bounding box center [349, 289] width 14 height 14
click at [348, 292] on input "radio" at bounding box center [349, 289] width 14 height 14
radio input "true"
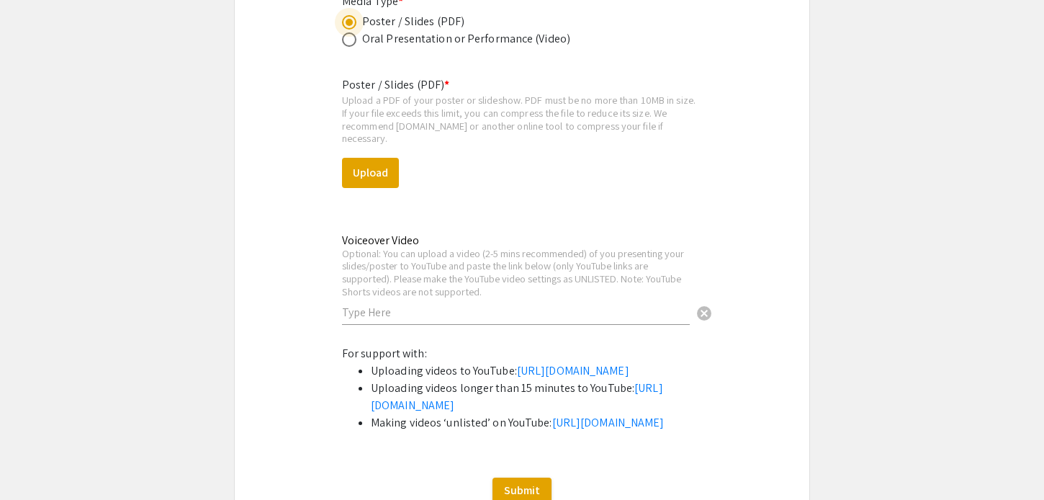
scroll to position [2414, 0]
